Goal: Transaction & Acquisition: Purchase product/service

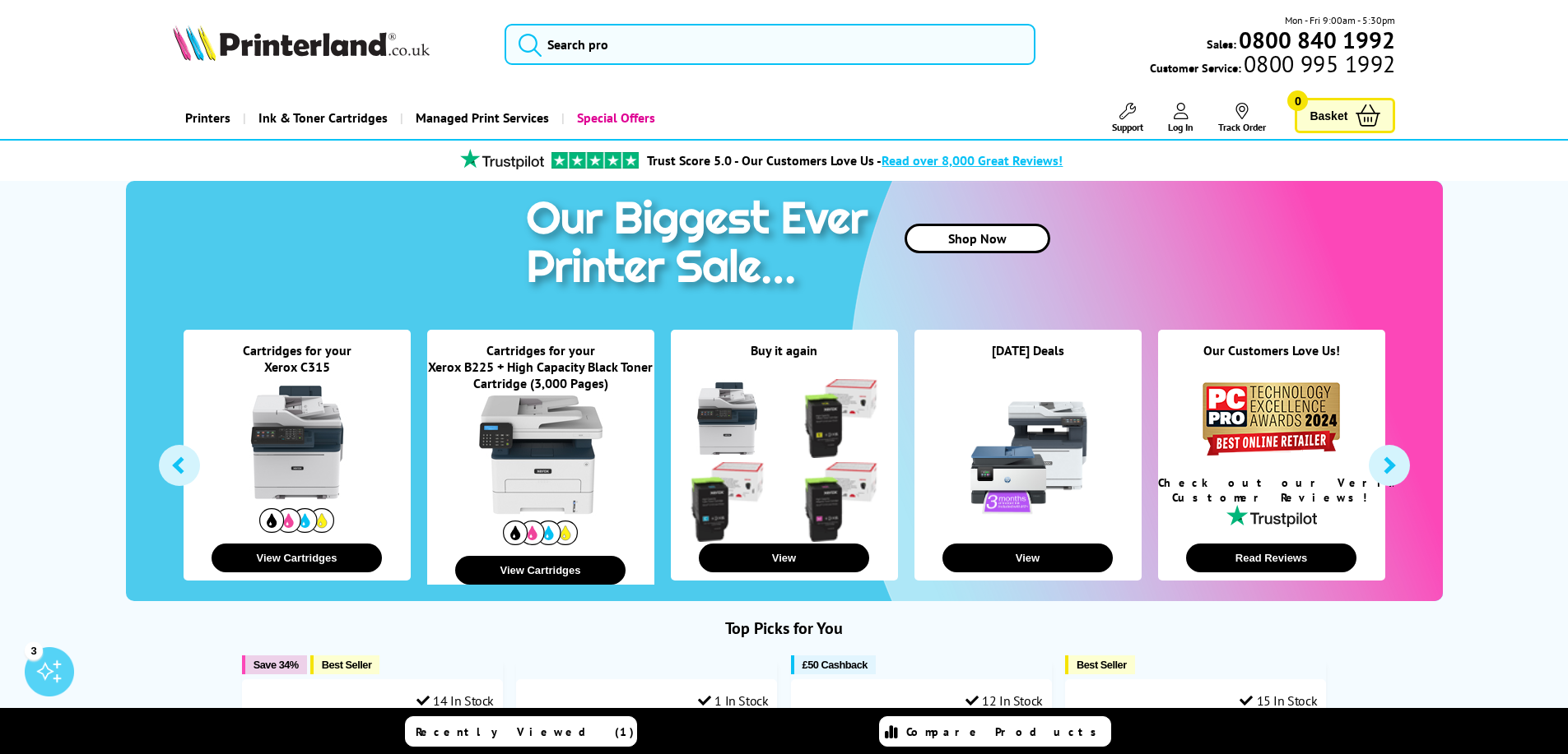
click at [326, 500] on link at bounding box center [297, 442] width 123 height 123
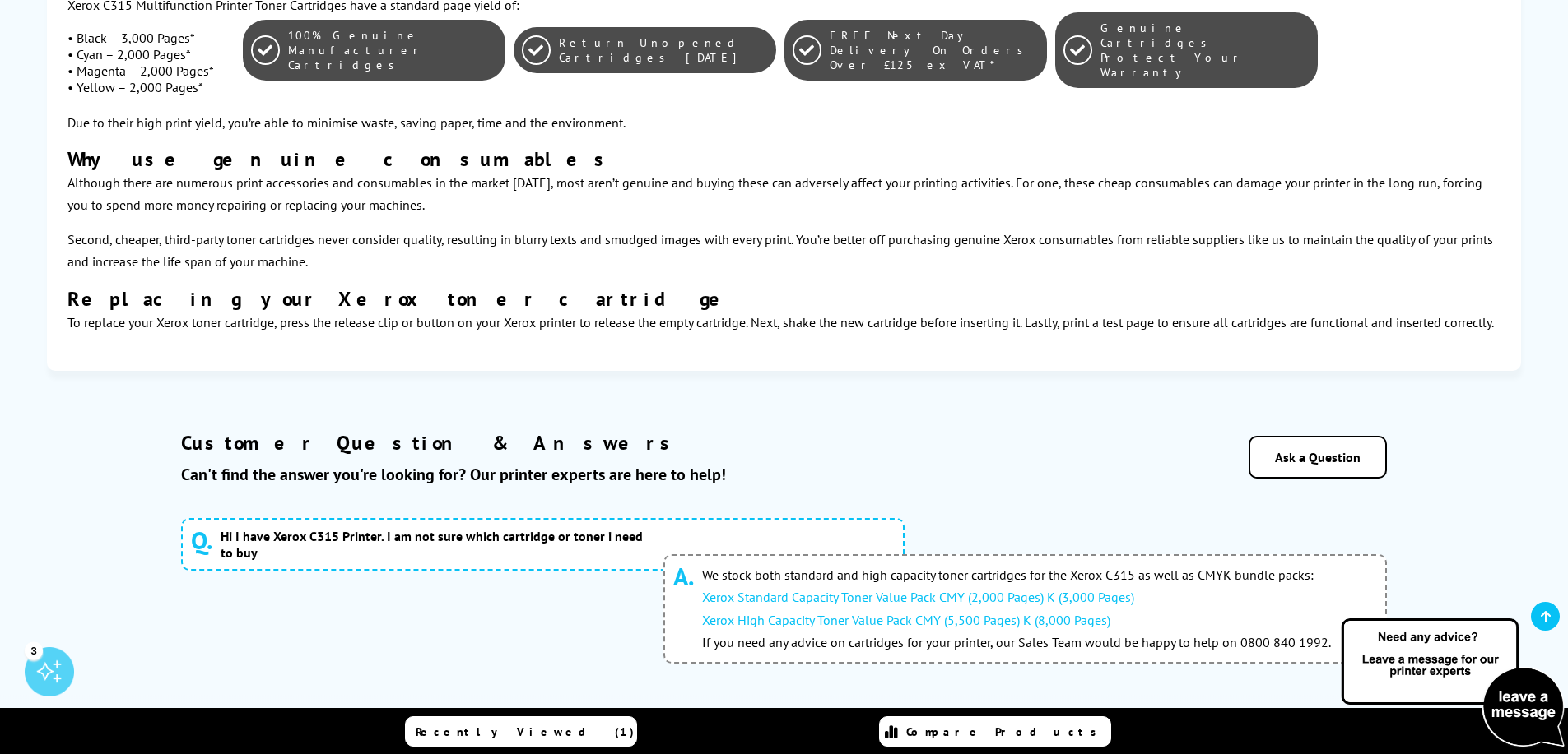
scroll to position [5181, 0]
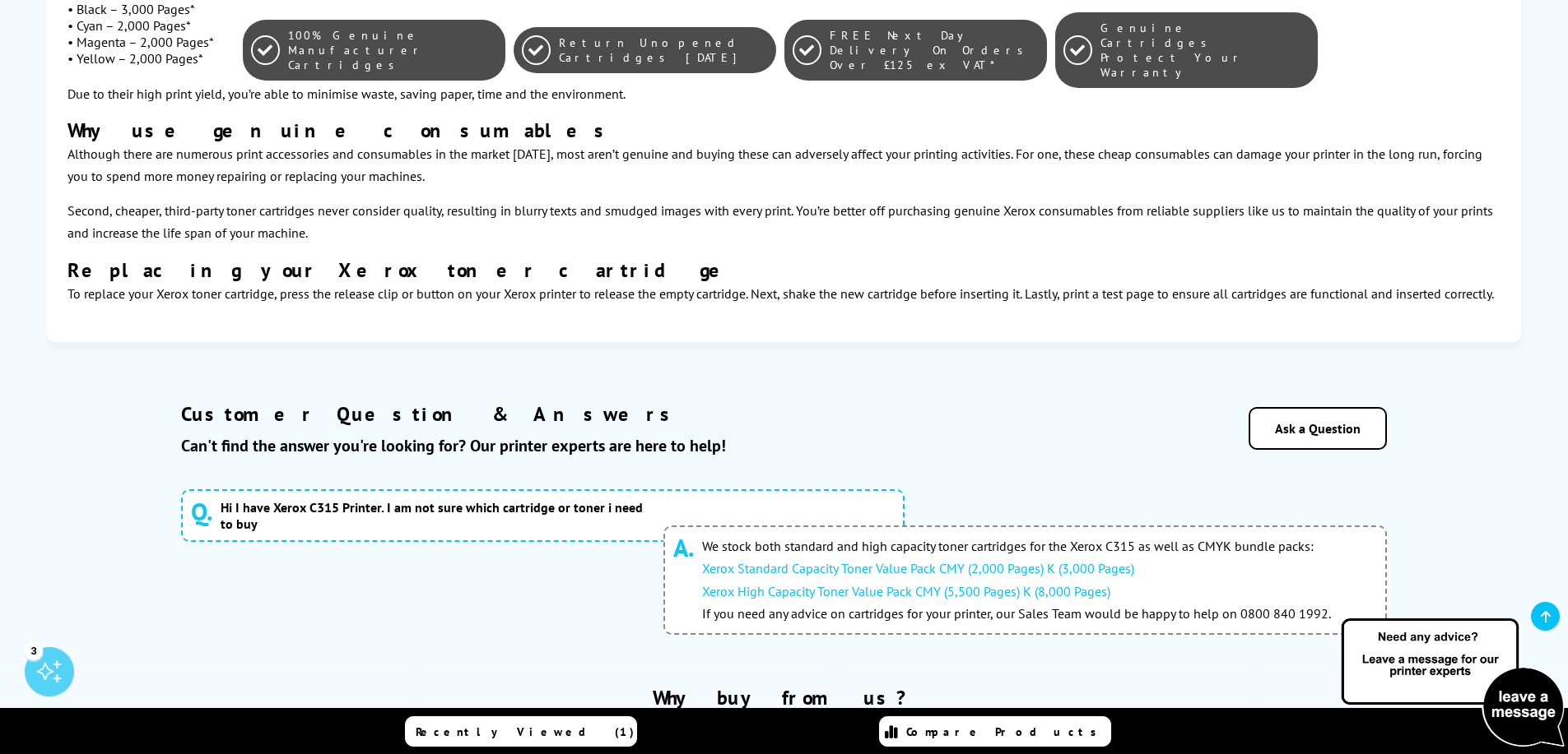
click at [783, 583] on link "Xerox High Capacity Toner Value Pack CMY (5,500 Pages) K (8,000 Pages)" at bounding box center [906, 591] width 408 height 17
